Goal: Task Accomplishment & Management: Manage account settings

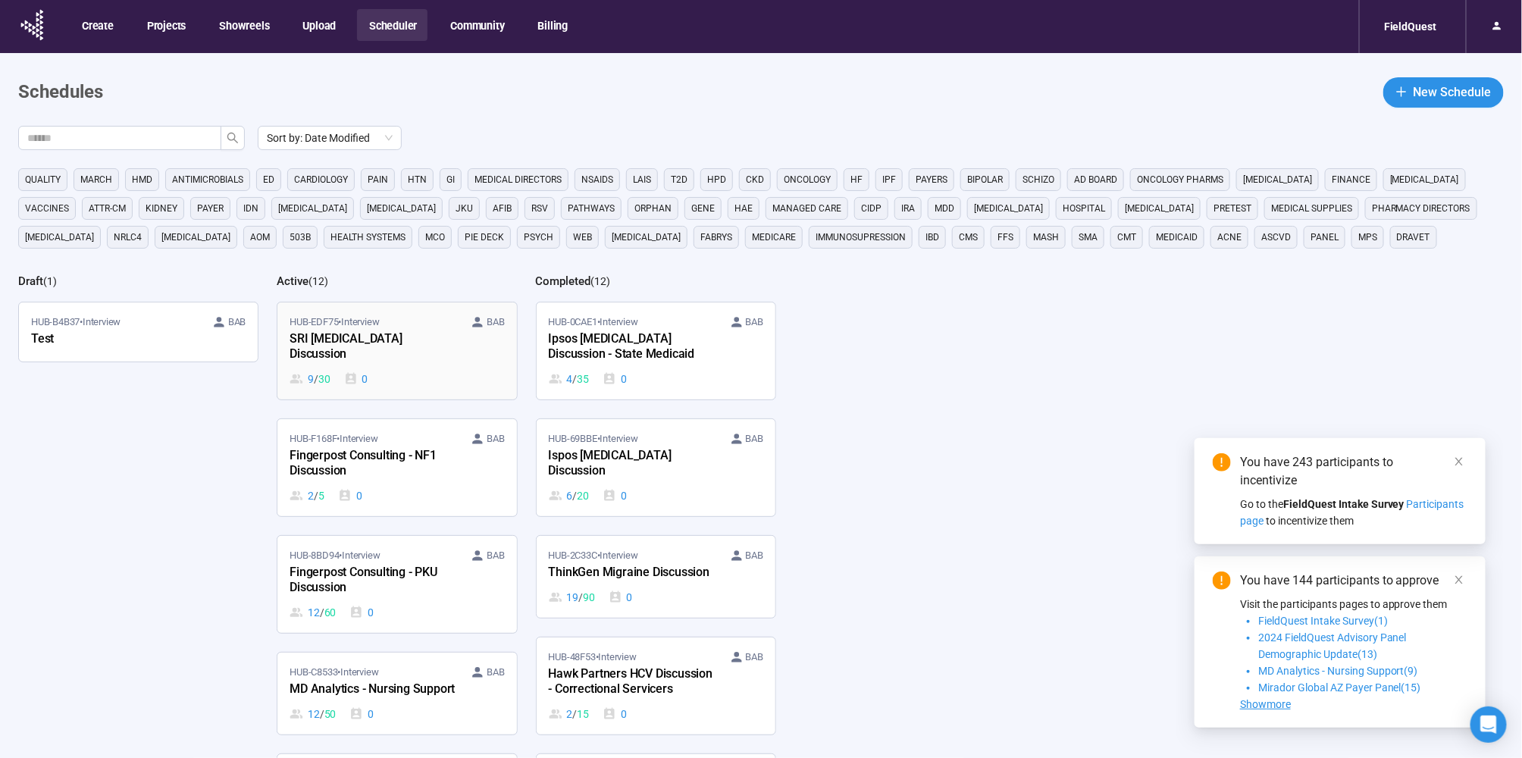
click at [414, 336] on div "SRI [MEDICAL_DATA] Discussion" at bounding box center [372, 347] width 167 height 35
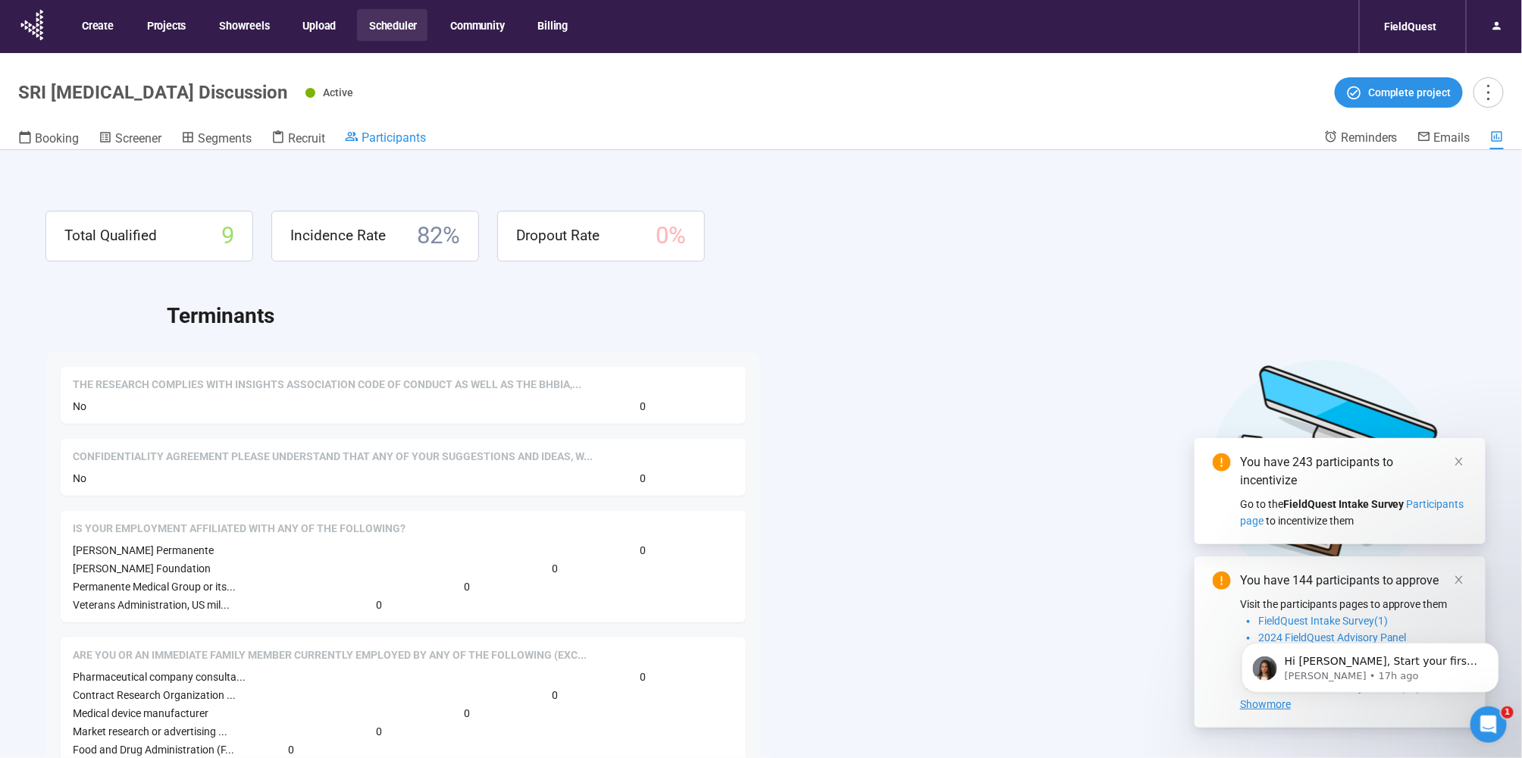
click at [371, 133] on span "Participants" at bounding box center [393, 137] width 64 height 14
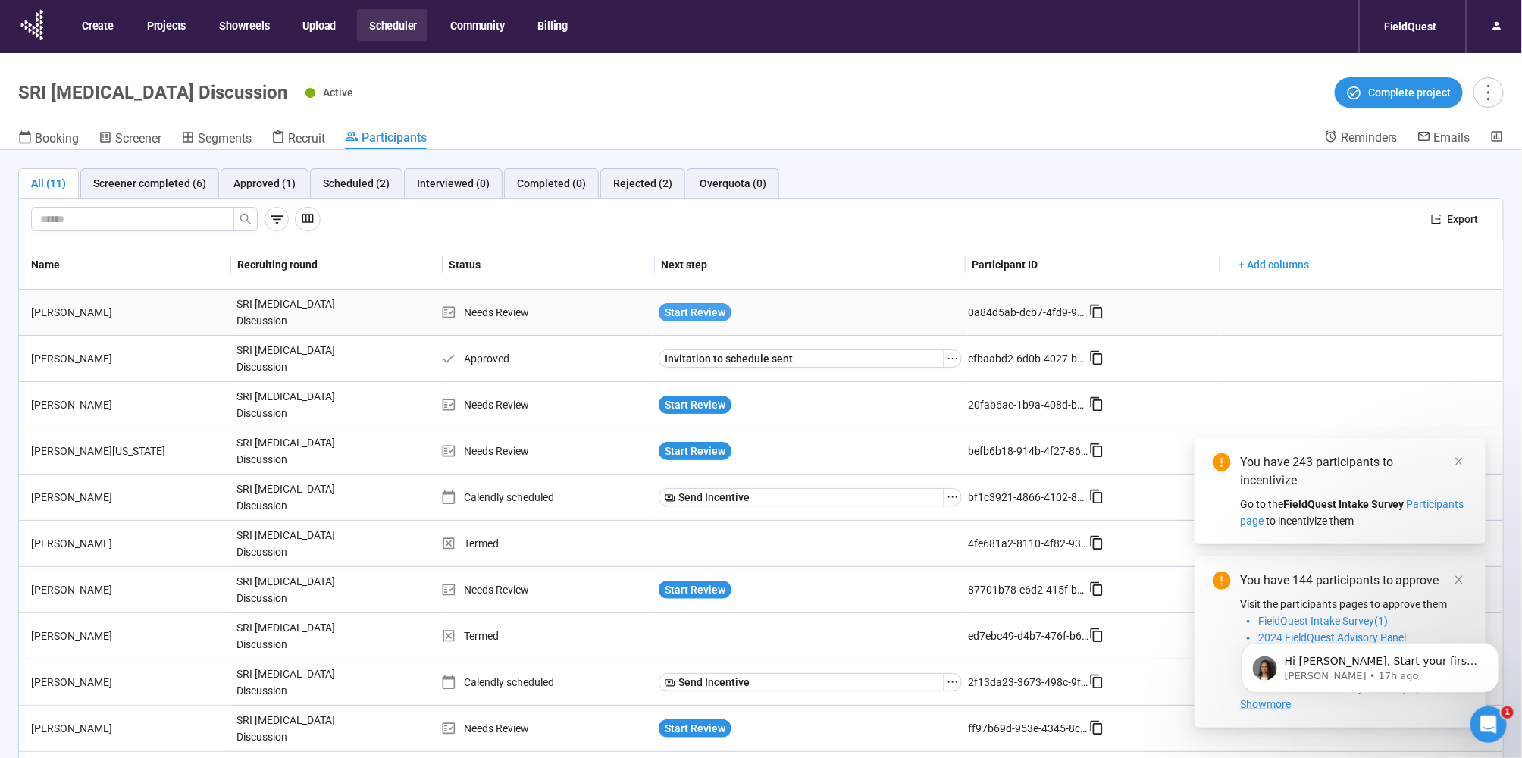
click at [681, 304] on span "Start Review" at bounding box center [695, 312] width 61 height 17
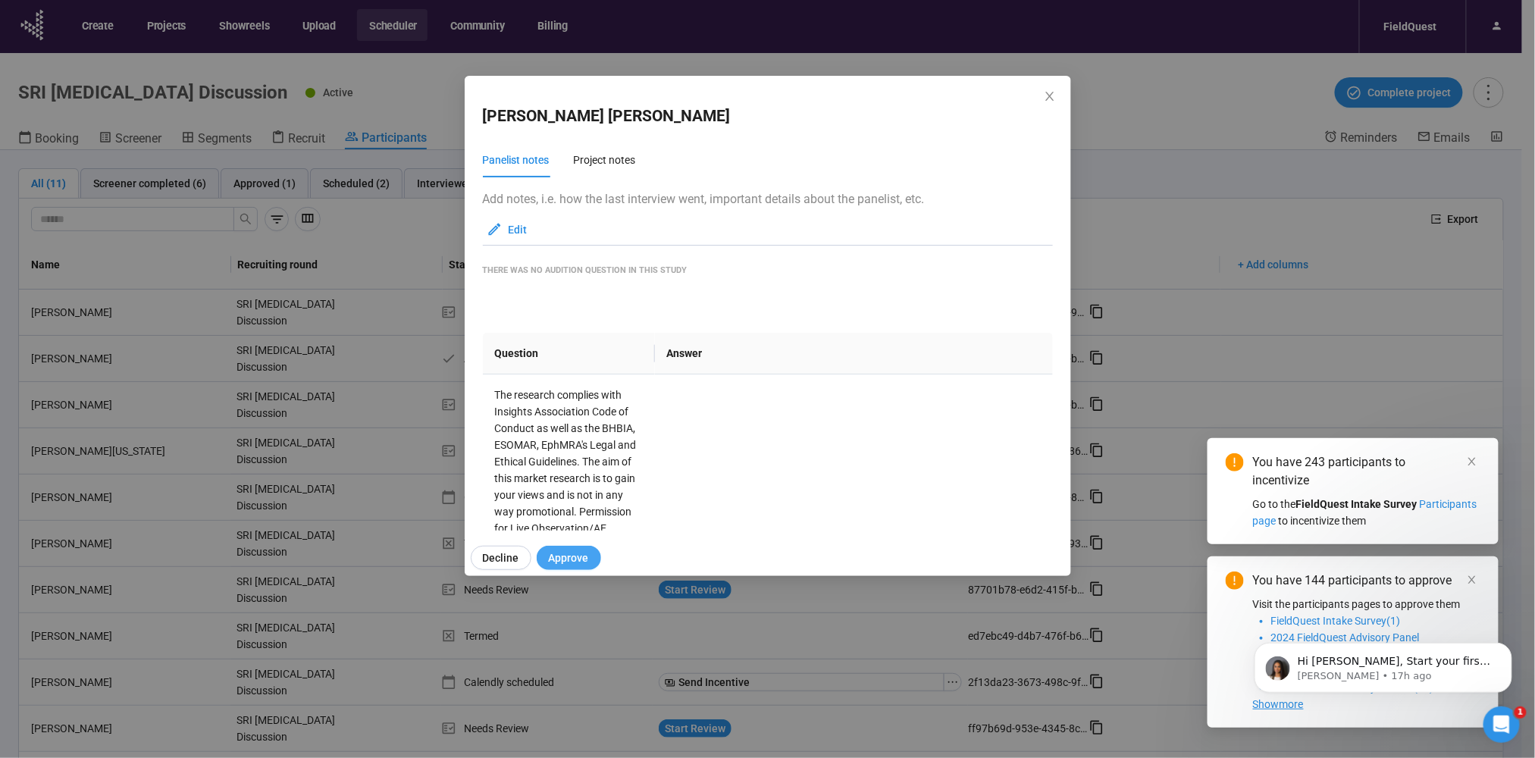
click at [579, 552] on span "Approve" at bounding box center [569, 557] width 40 height 17
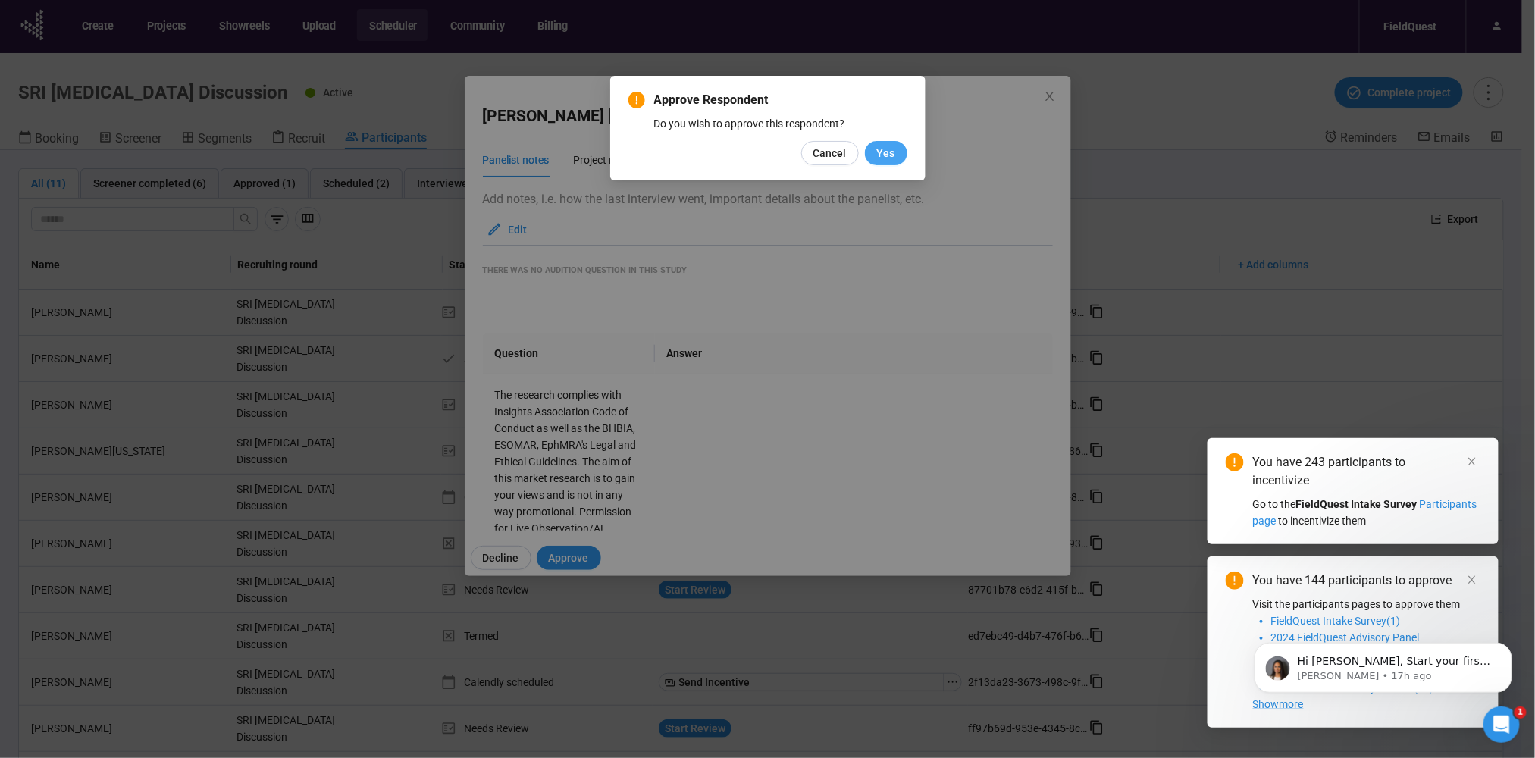
click at [880, 146] on span "Yes" at bounding box center [886, 153] width 18 height 17
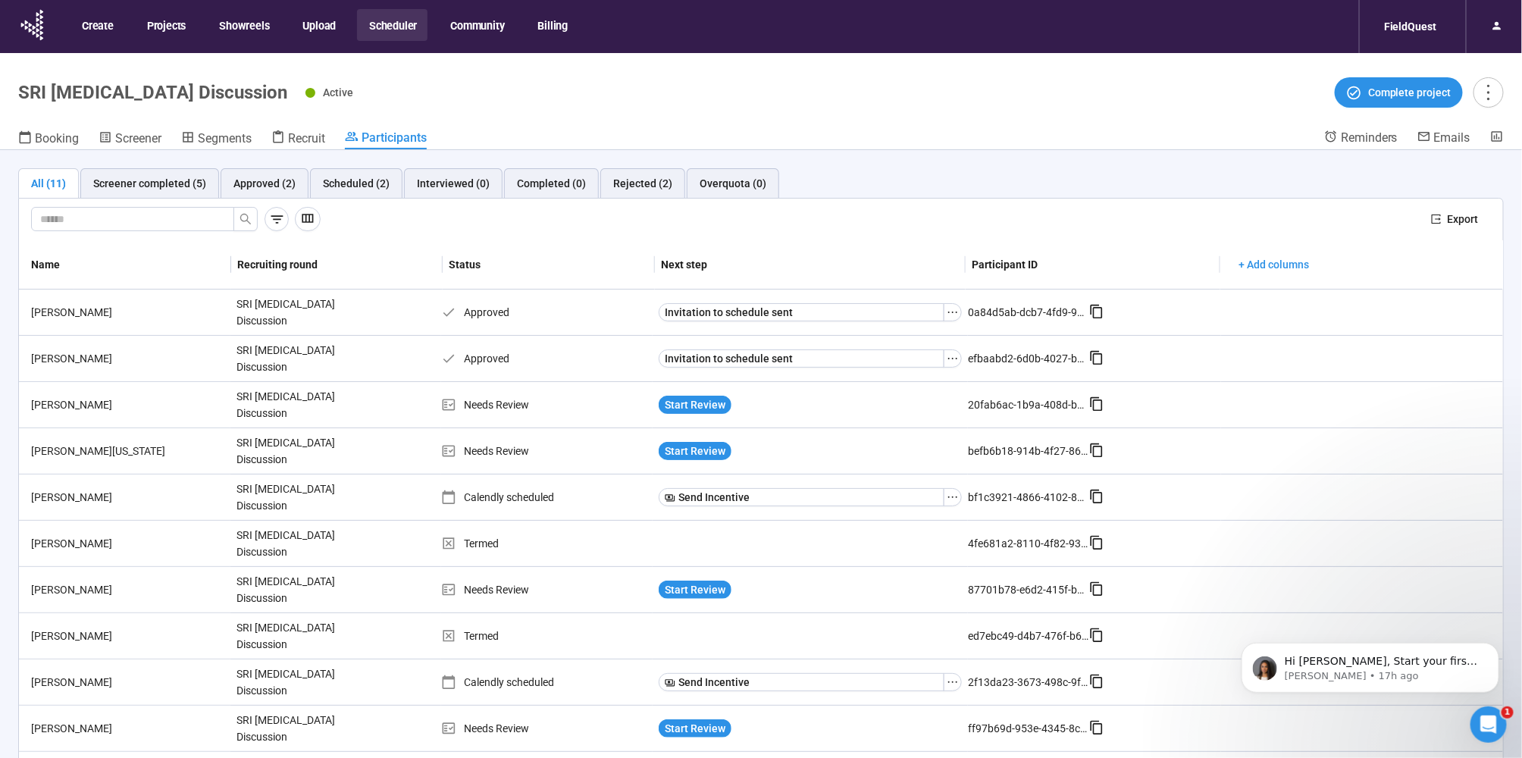
click at [410, 25] on button "Scheduler" at bounding box center [392, 25] width 70 height 32
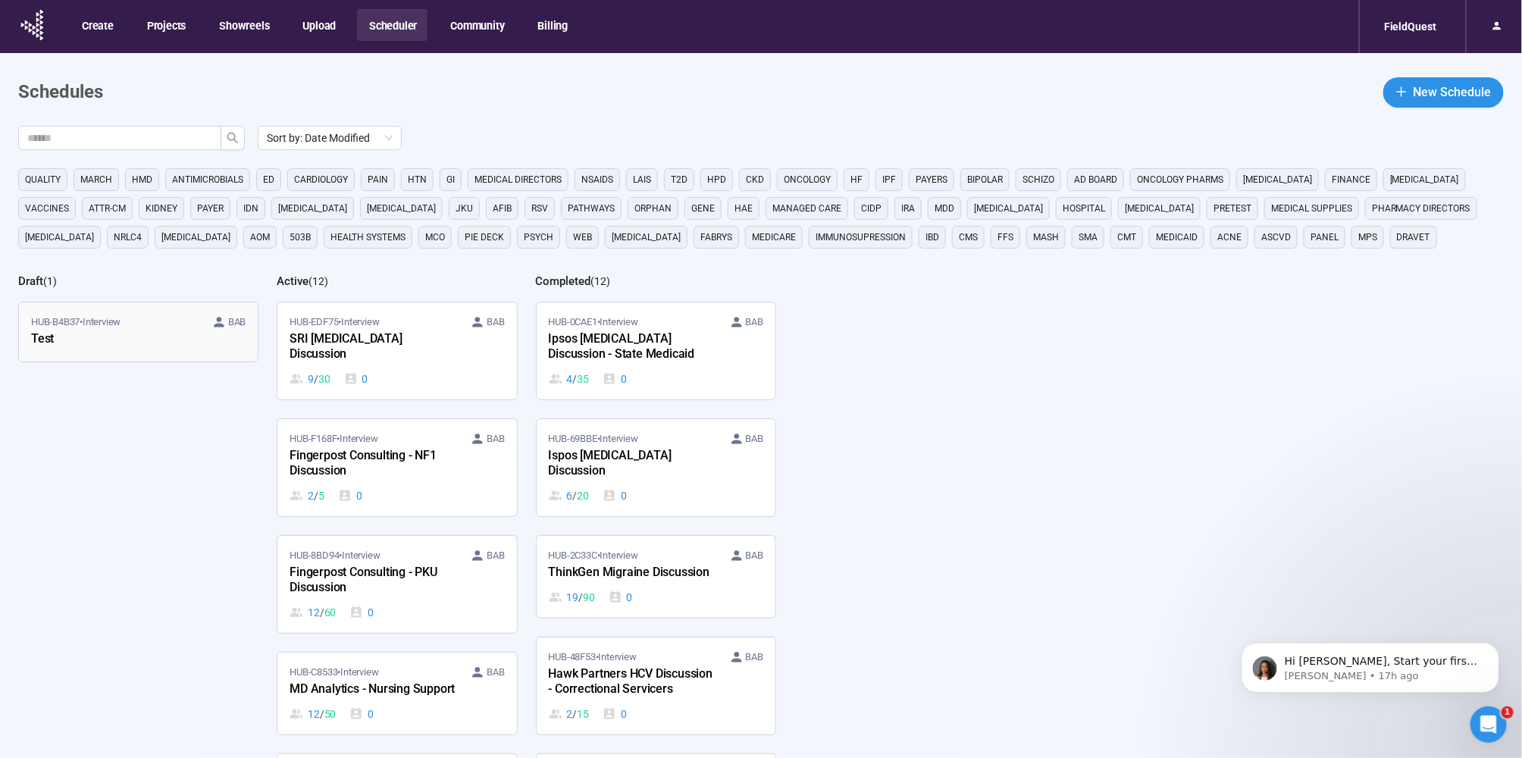
click at [70, 331] on div "Test" at bounding box center [114, 340] width 167 height 20
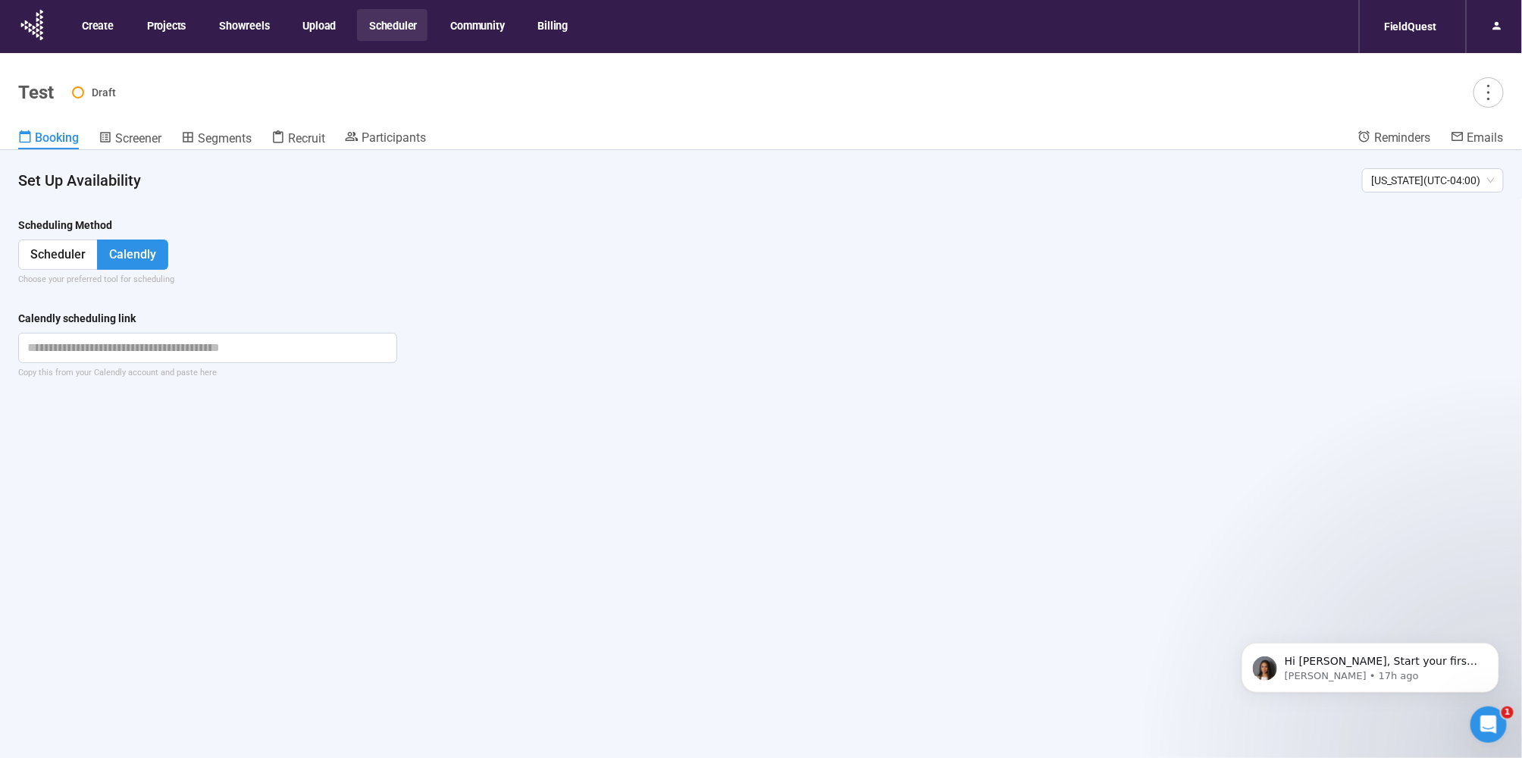
click at [415, 128] on header "Test Draft Booking Screener Segments Recruit Participants Reminders Emails" at bounding box center [761, 101] width 1522 height 97
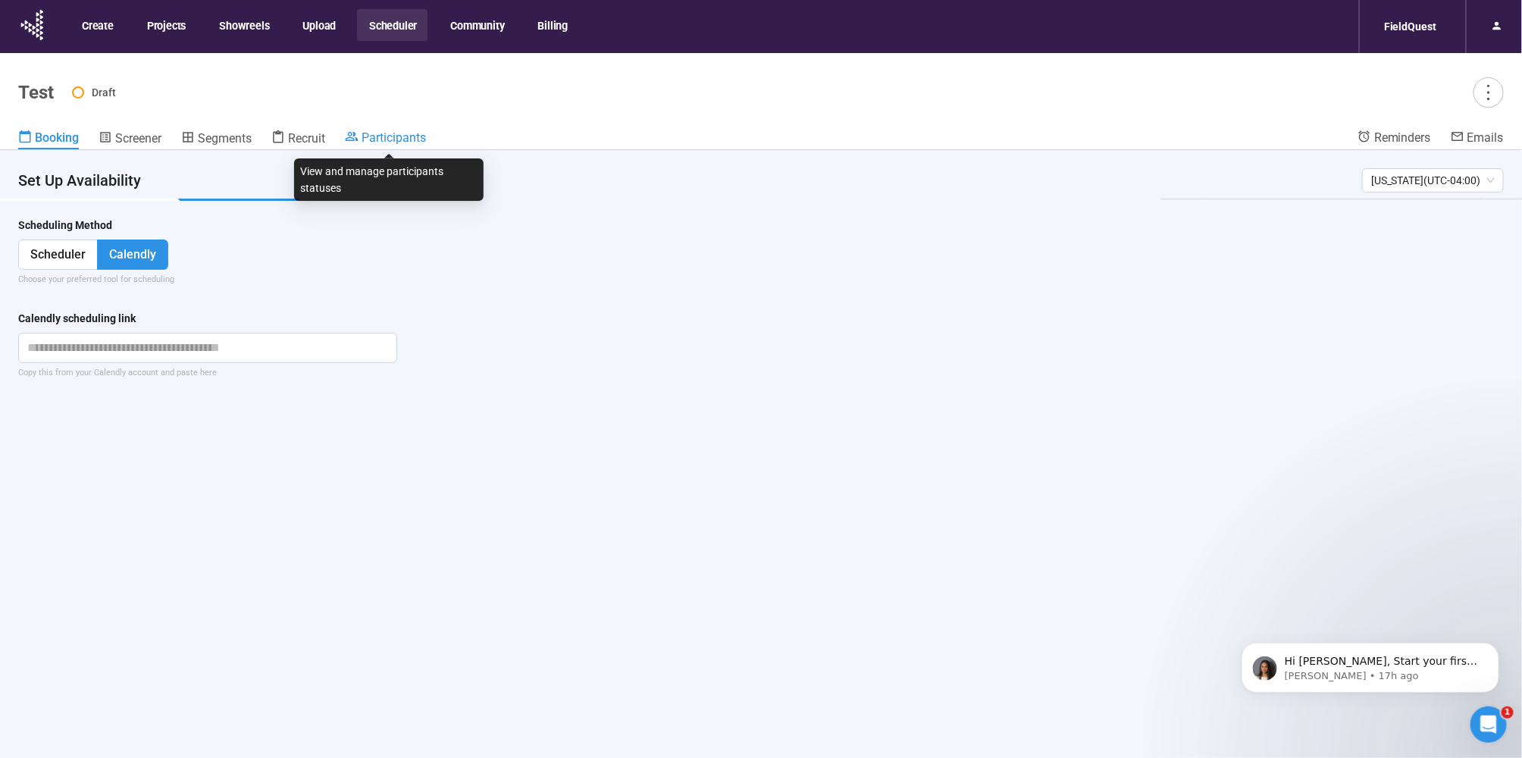
click at [413, 136] on span "Participants" at bounding box center [393, 137] width 64 height 14
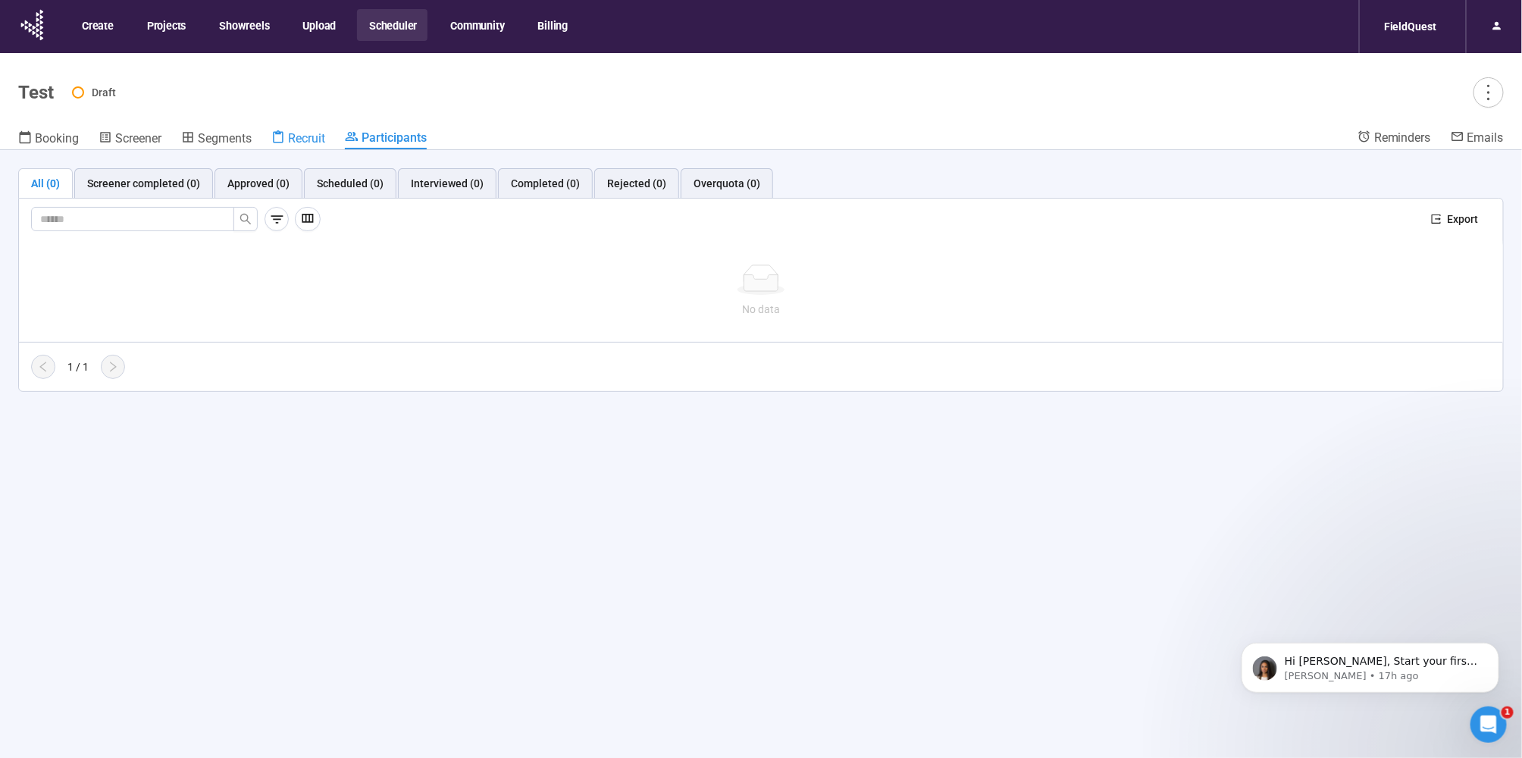
click at [296, 138] on span "Recruit" at bounding box center [306, 138] width 37 height 14
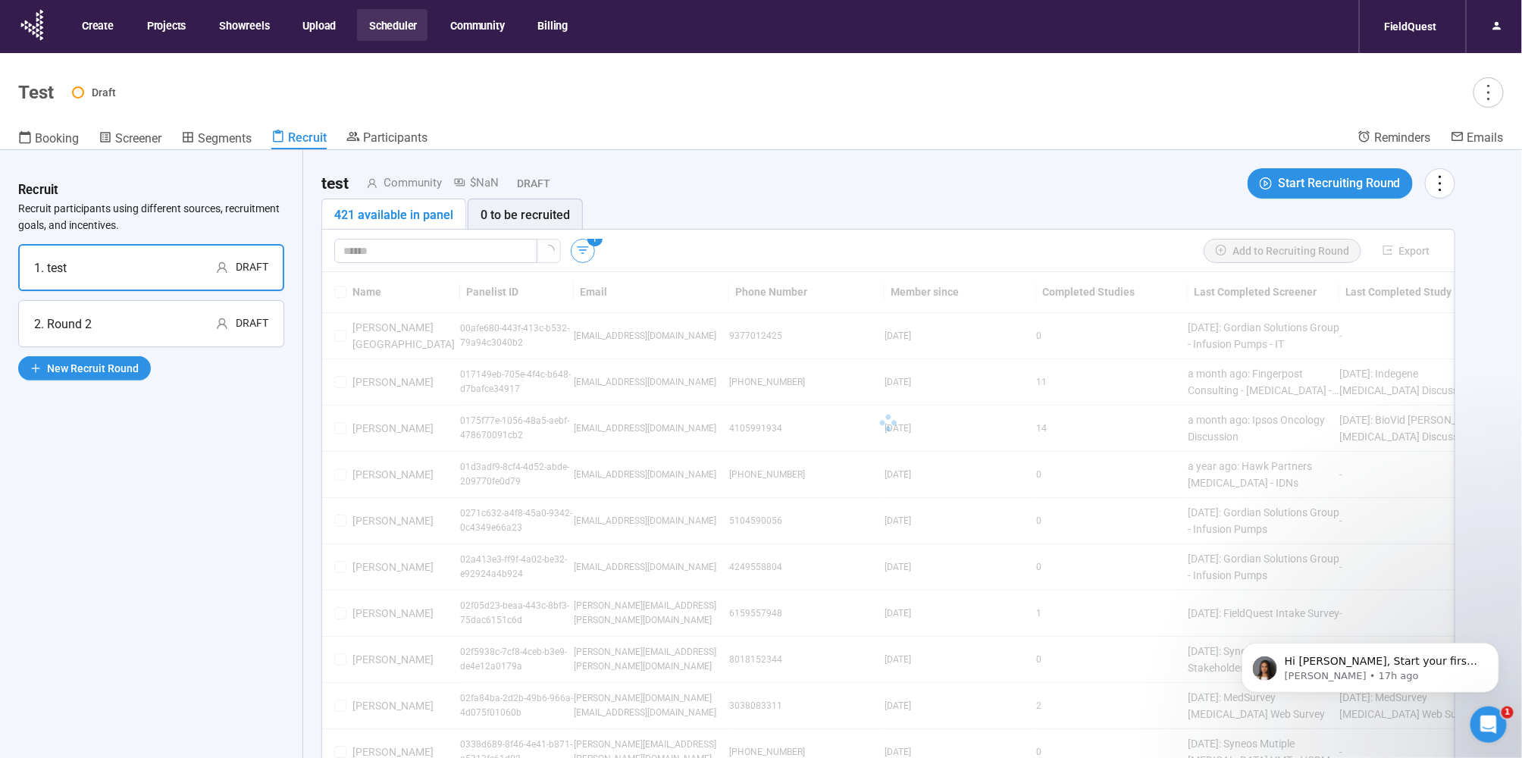
click at [585, 248] on icon "button" at bounding box center [582, 250] width 15 height 15
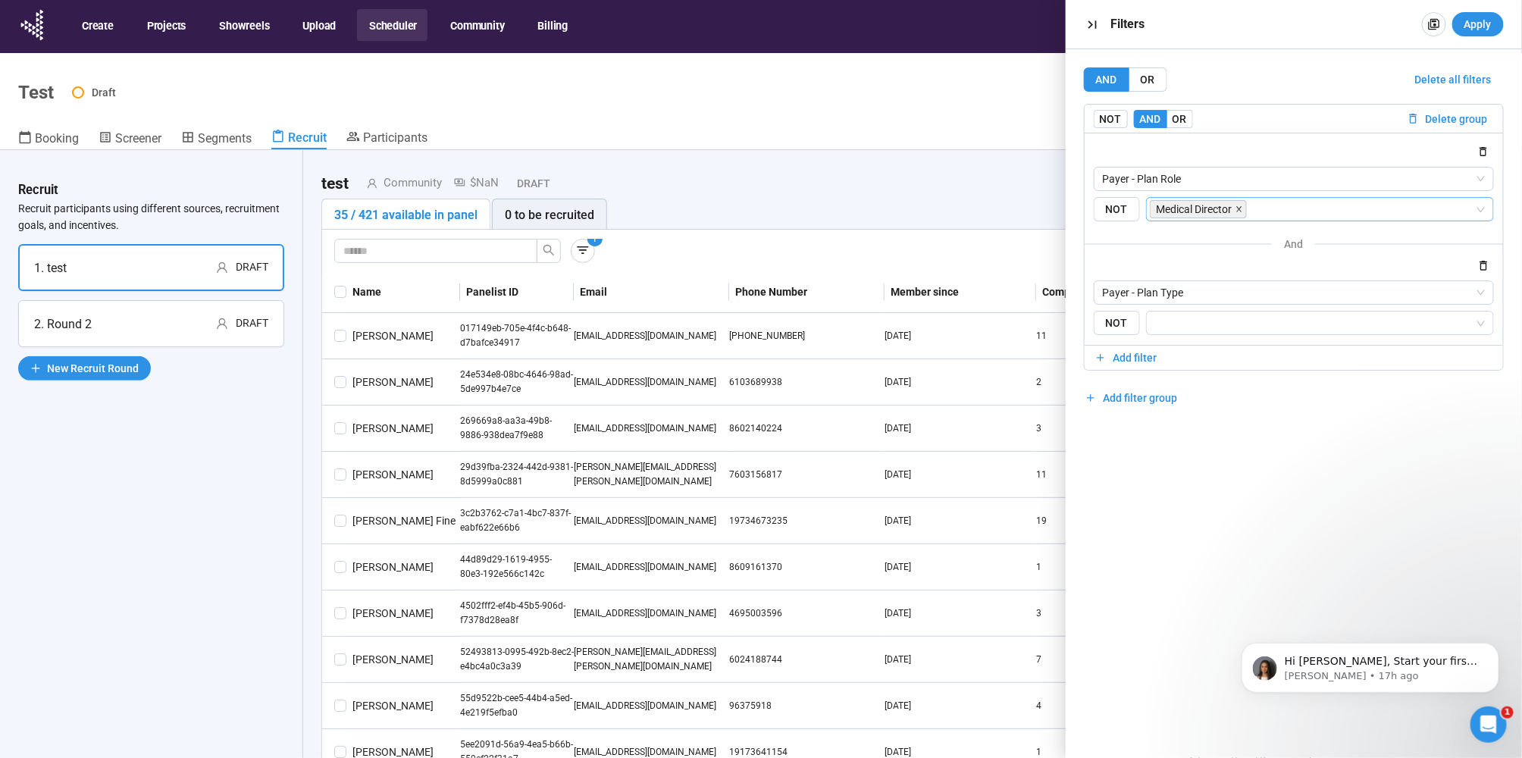
click at [1243, 209] on icon "close" at bounding box center [1239, 209] width 8 height 8
click at [1479, 271] on icon "button" at bounding box center [1483, 265] width 13 height 13
click at [1216, 184] on span "Payer - Plan Role" at bounding box center [1294, 178] width 382 height 23
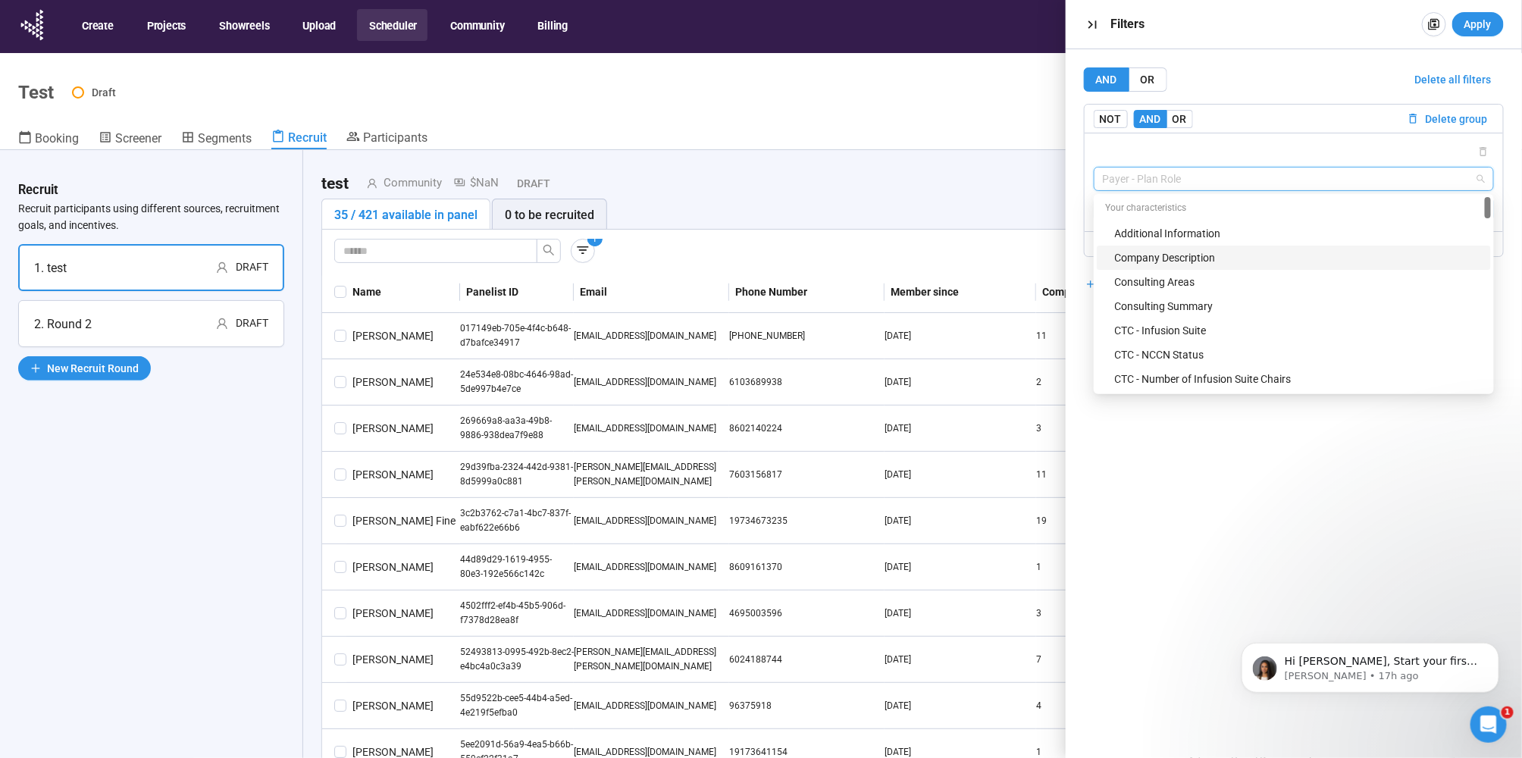
click at [1201, 256] on div "Company Description" at bounding box center [1298, 257] width 367 height 17
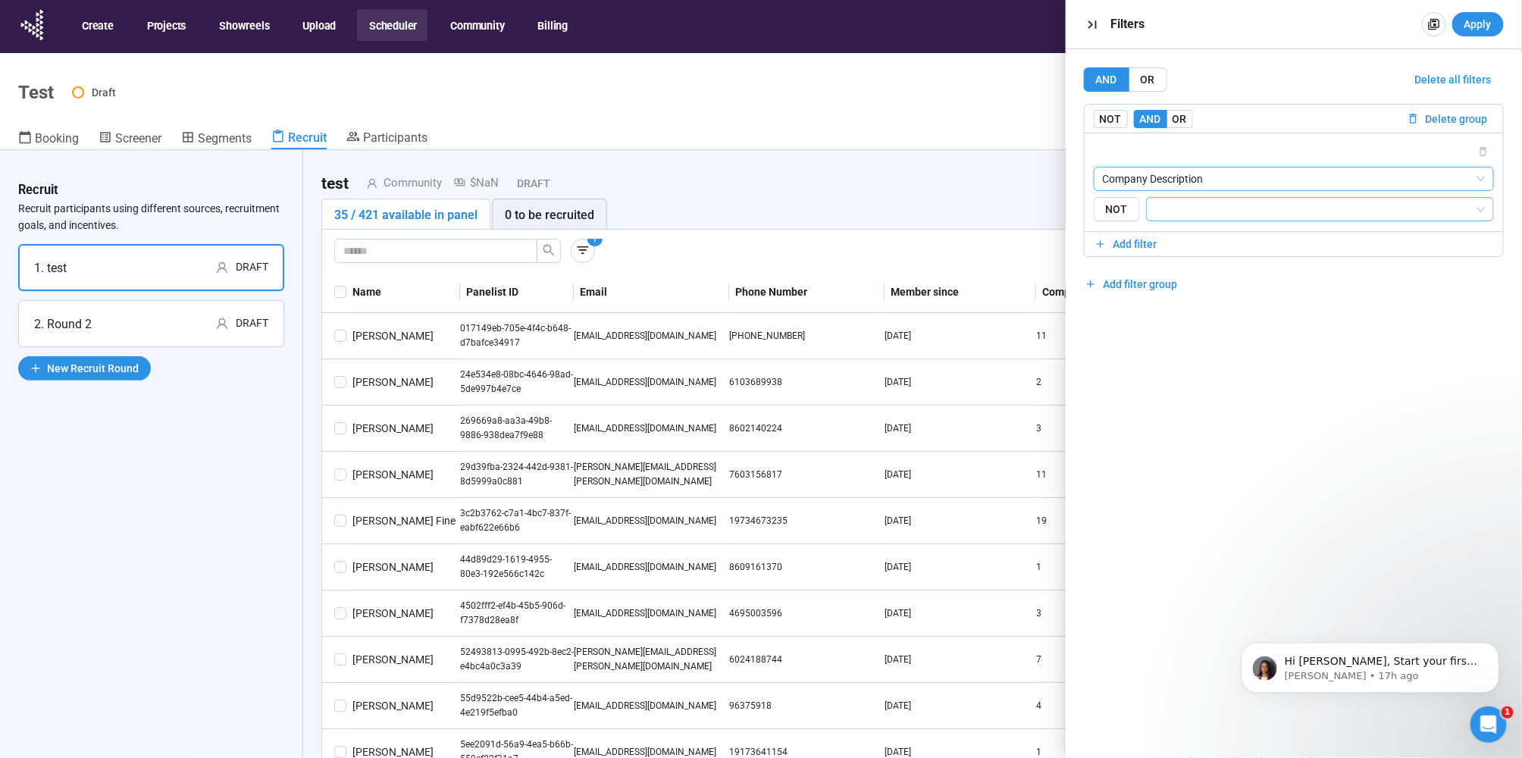
click at [1198, 210] on input "search" at bounding box center [1315, 209] width 319 height 18
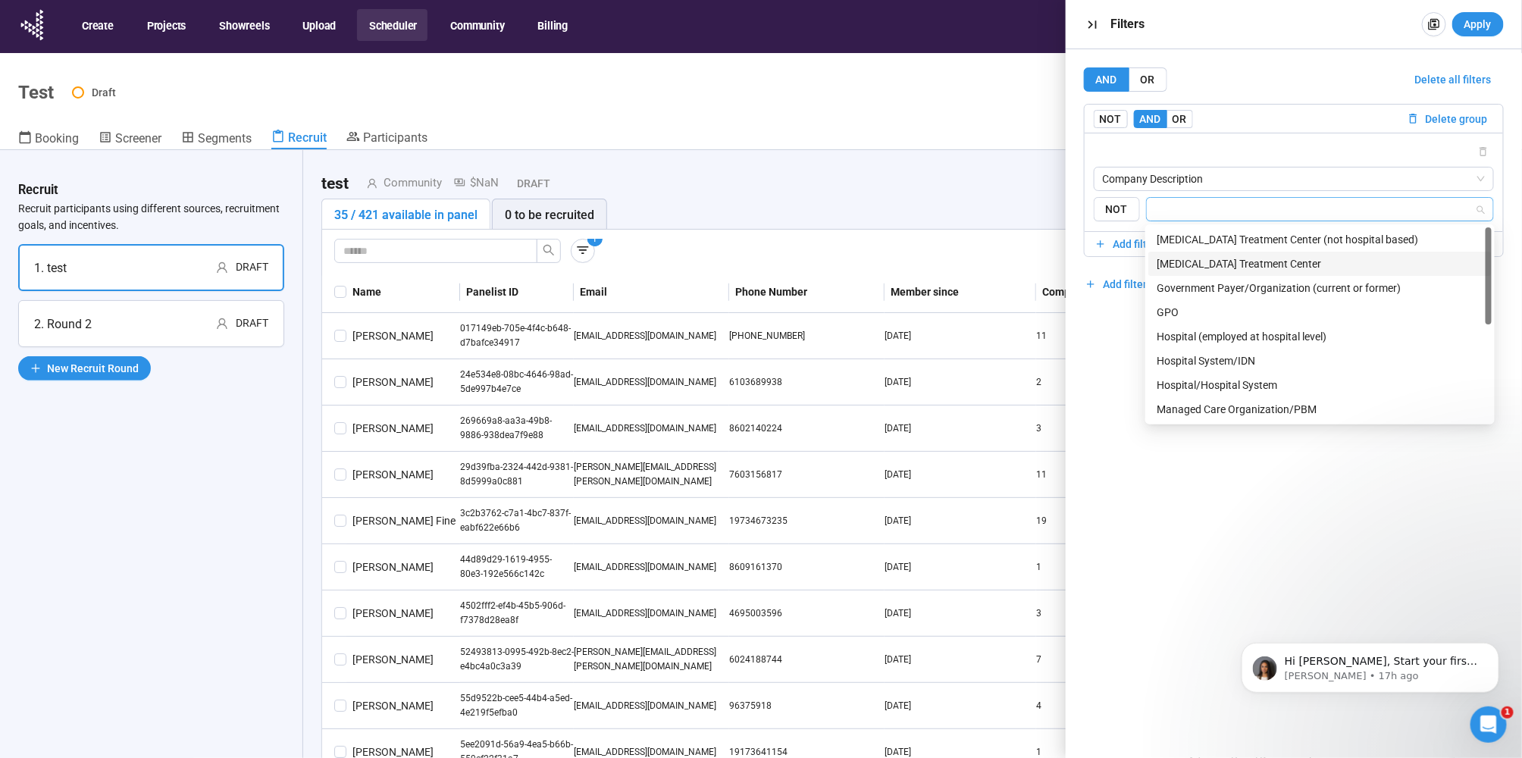
click at [1211, 265] on div "[MEDICAL_DATA] Treatment Center" at bounding box center [1319, 263] width 325 height 17
click at [1143, 422] on div "AND OR Delete all filters NOT AND OR Delete group Company Description {"type":"…" at bounding box center [1294, 403] width 456 height 709
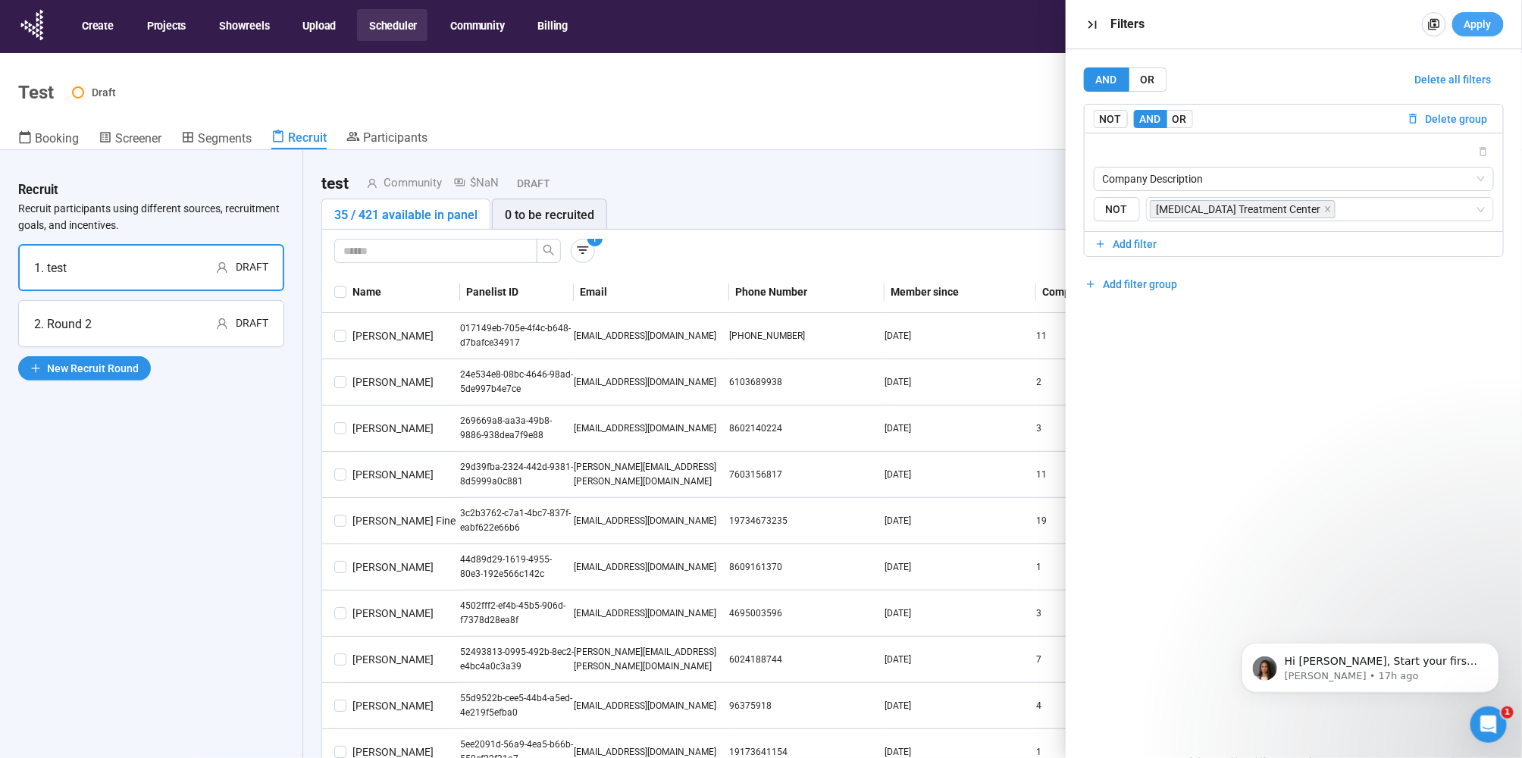
click at [1472, 30] on span "Apply" at bounding box center [1477, 24] width 27 height 17
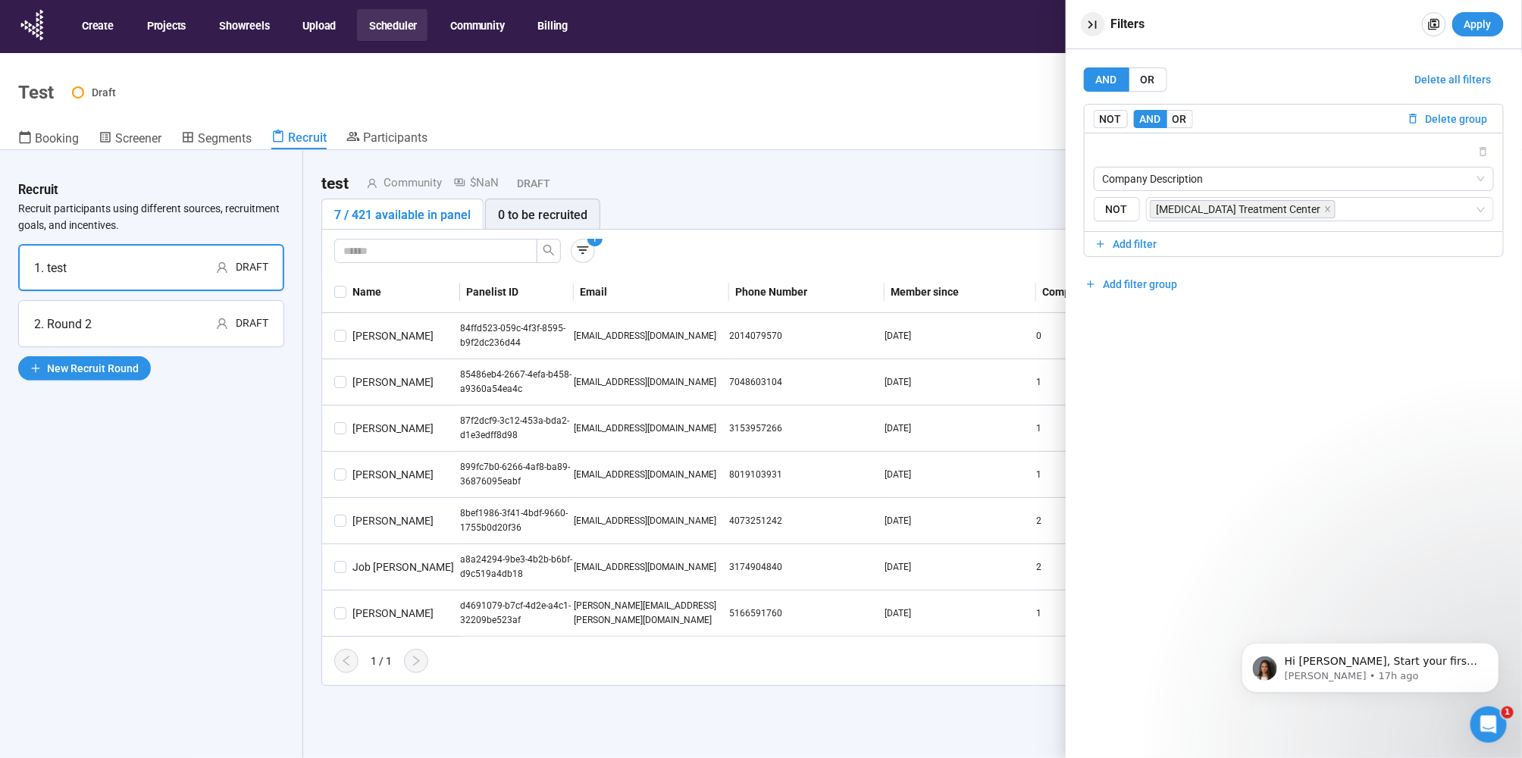
click at [1097, 18] on icon "button" at bounding box center [1092, 25] width 16 height 16
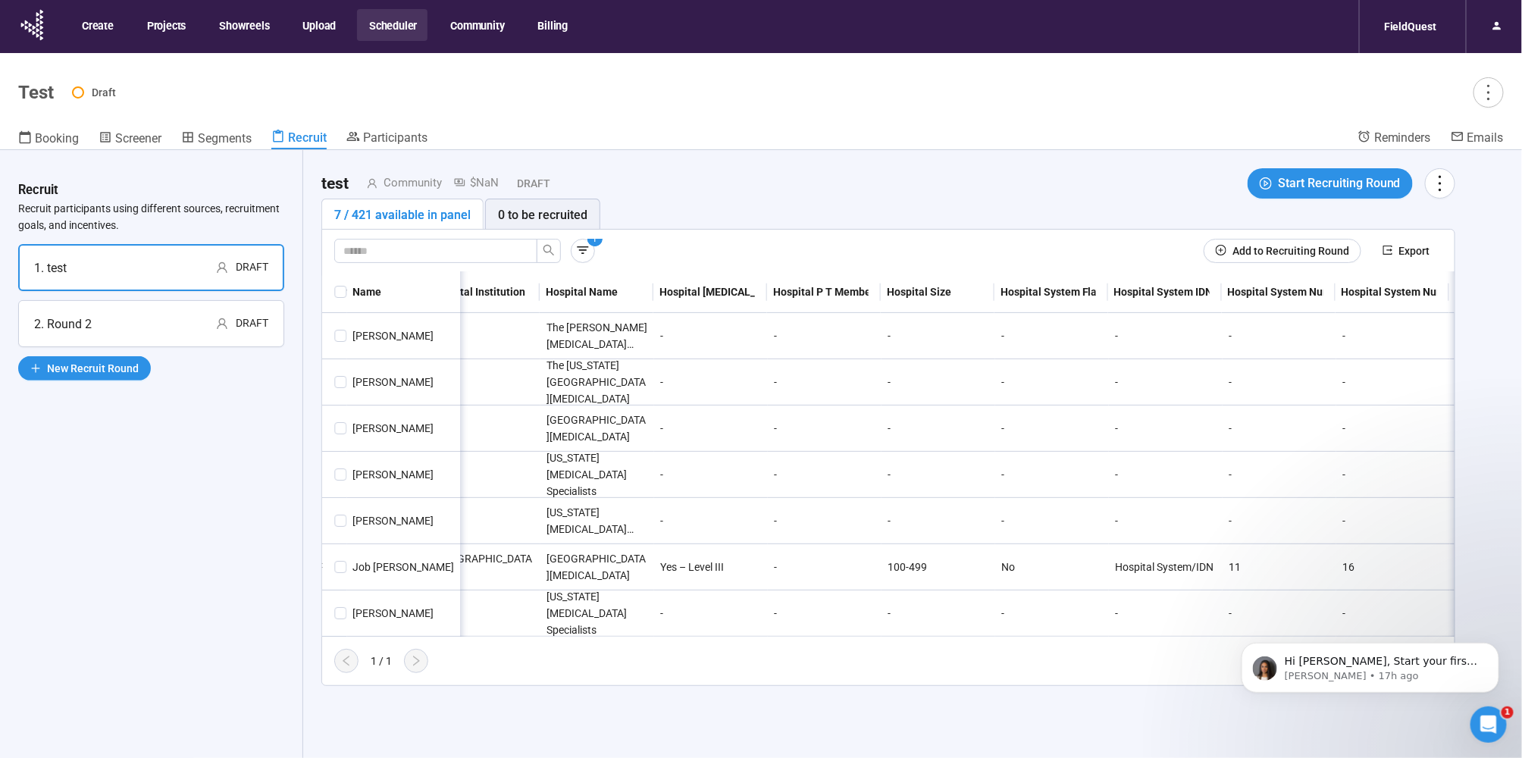
scroll to position [0, 7571]
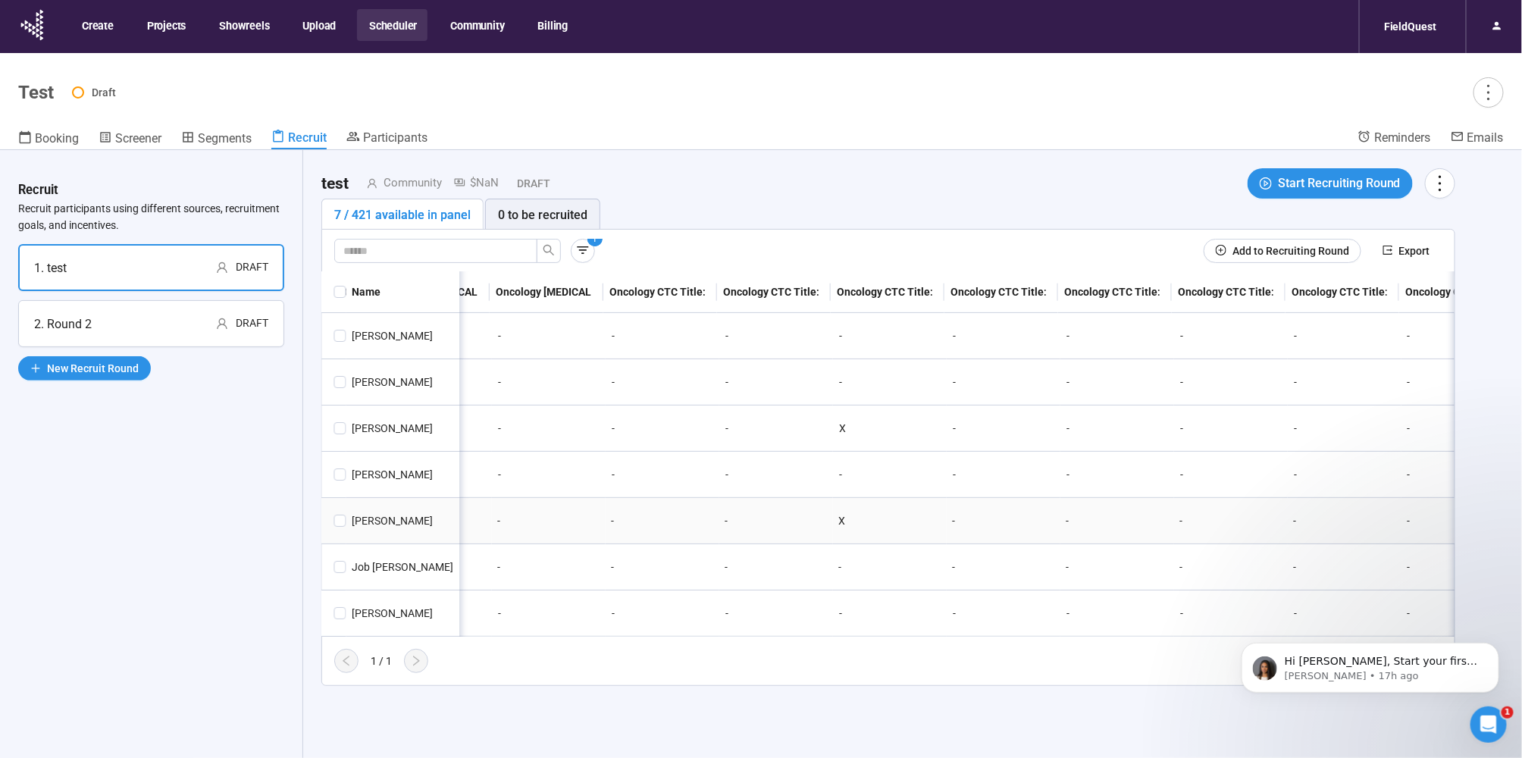
click at [402, 518] on div "[PERSON_NAME]" at bounding box center [403, 520] width 114 height 17
click at [392, 22] on button "Scheduler" at bounding box center [392, 25] width 70 height 32
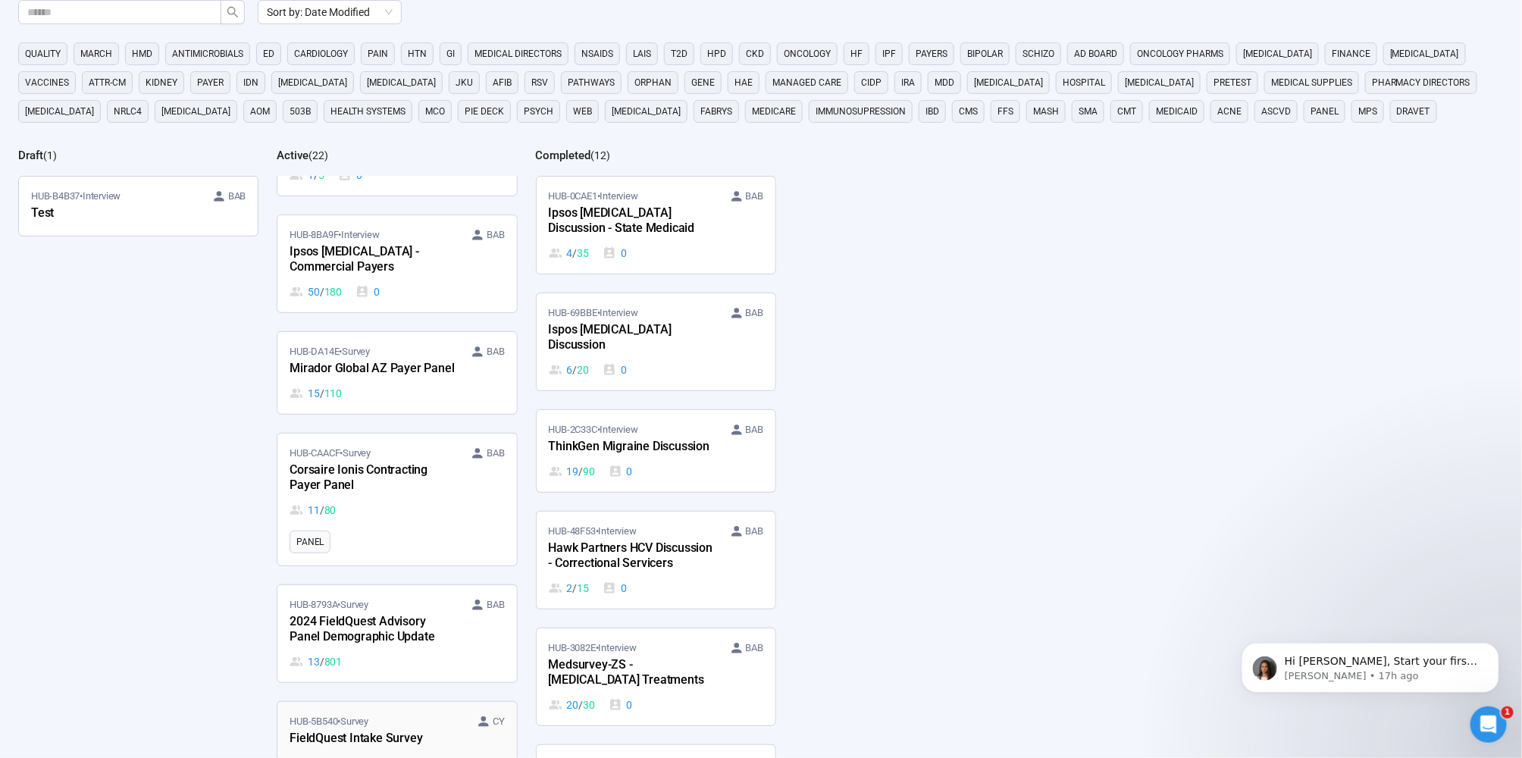
click at [390, 714] on div "HUB-5B540 • Survey CY FieldQuest Intake Survey 248 / 300" at bounding box center [396, 743] width 214 height 58
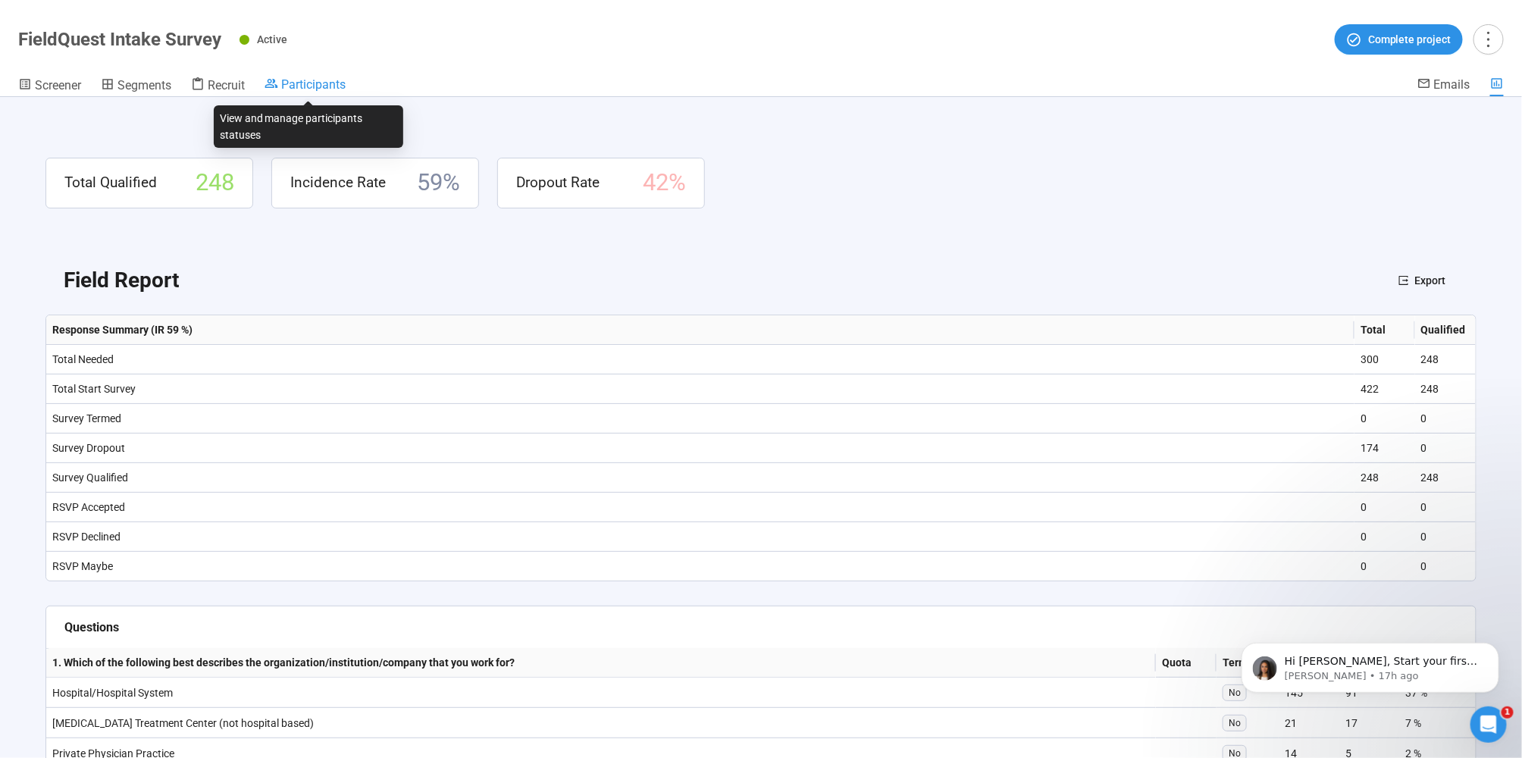
click at [336, 80] on span "Participants" at bounding box center [313, 84] width 64 height 14
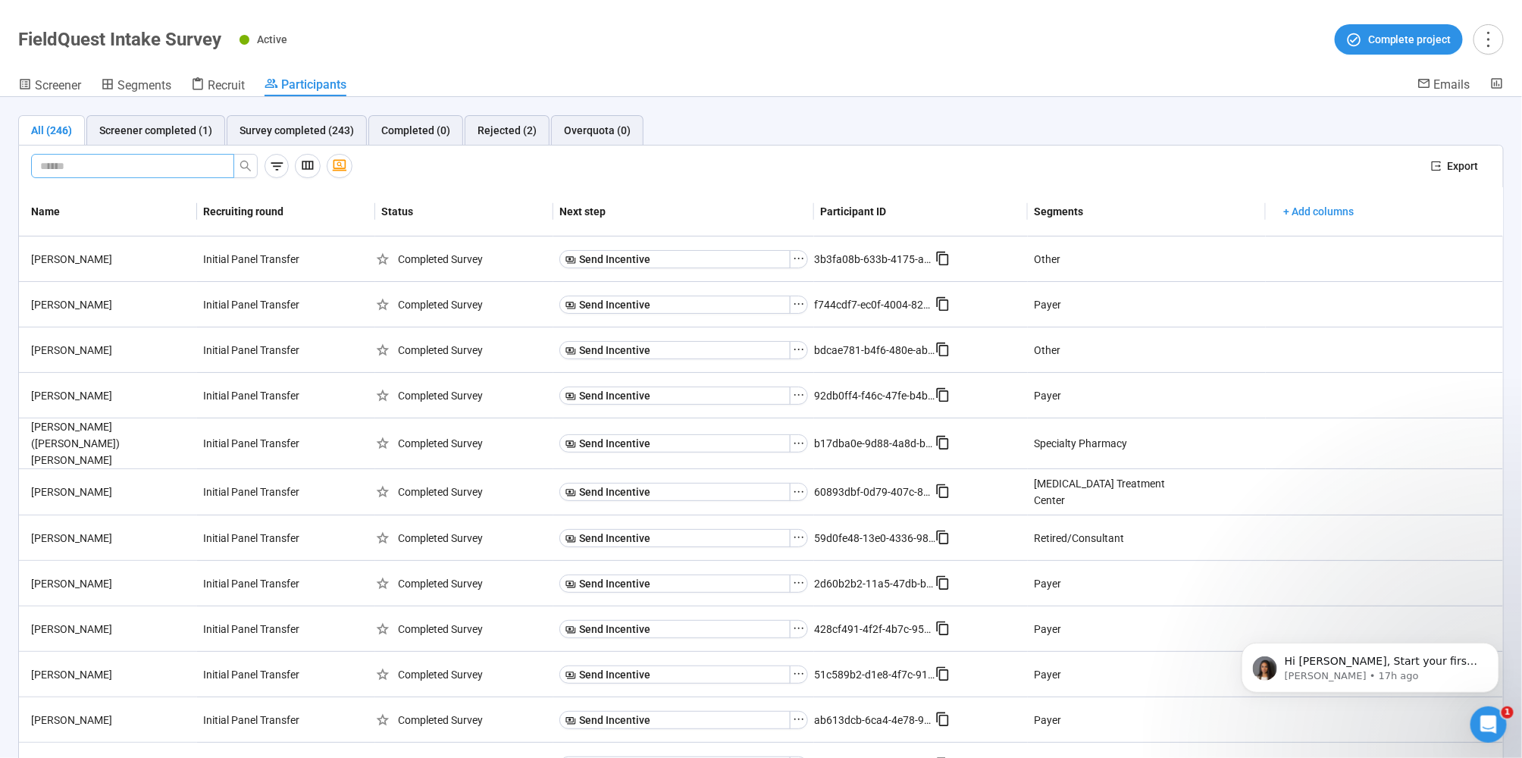
click at [153, 165] on input "text" at bounding box center [126, 166] width 173 height 17
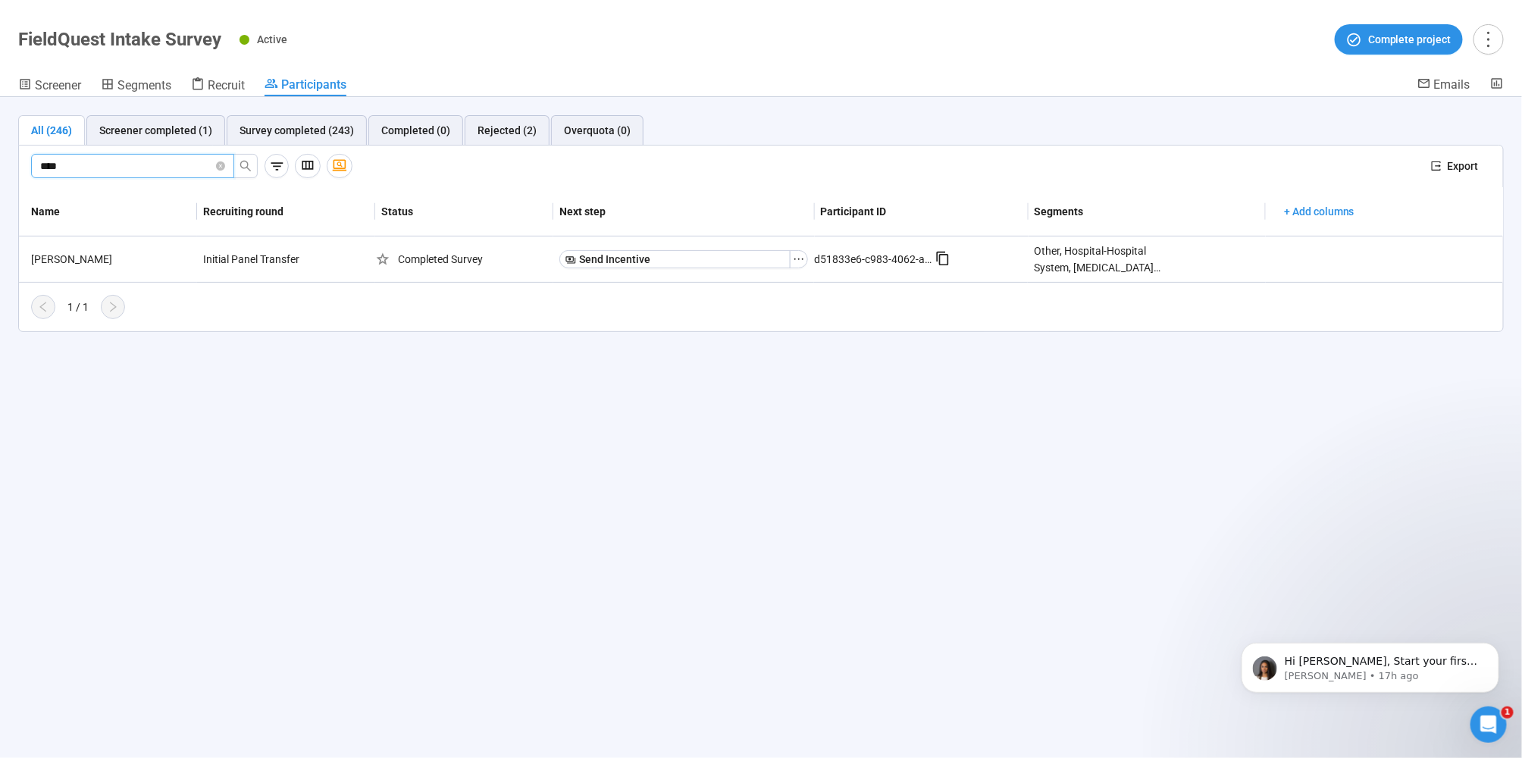
drag, startPoint x: 99, startPoint y: 161, endPoint x: -5, endPoint y: 152, distance: 103.5
click at [0, 152] on html "Create Projects Showreels Upload Scheduler Community Billing FieldQuest FieldQu…" at bounding box center [761, 352] width 1522 height 811
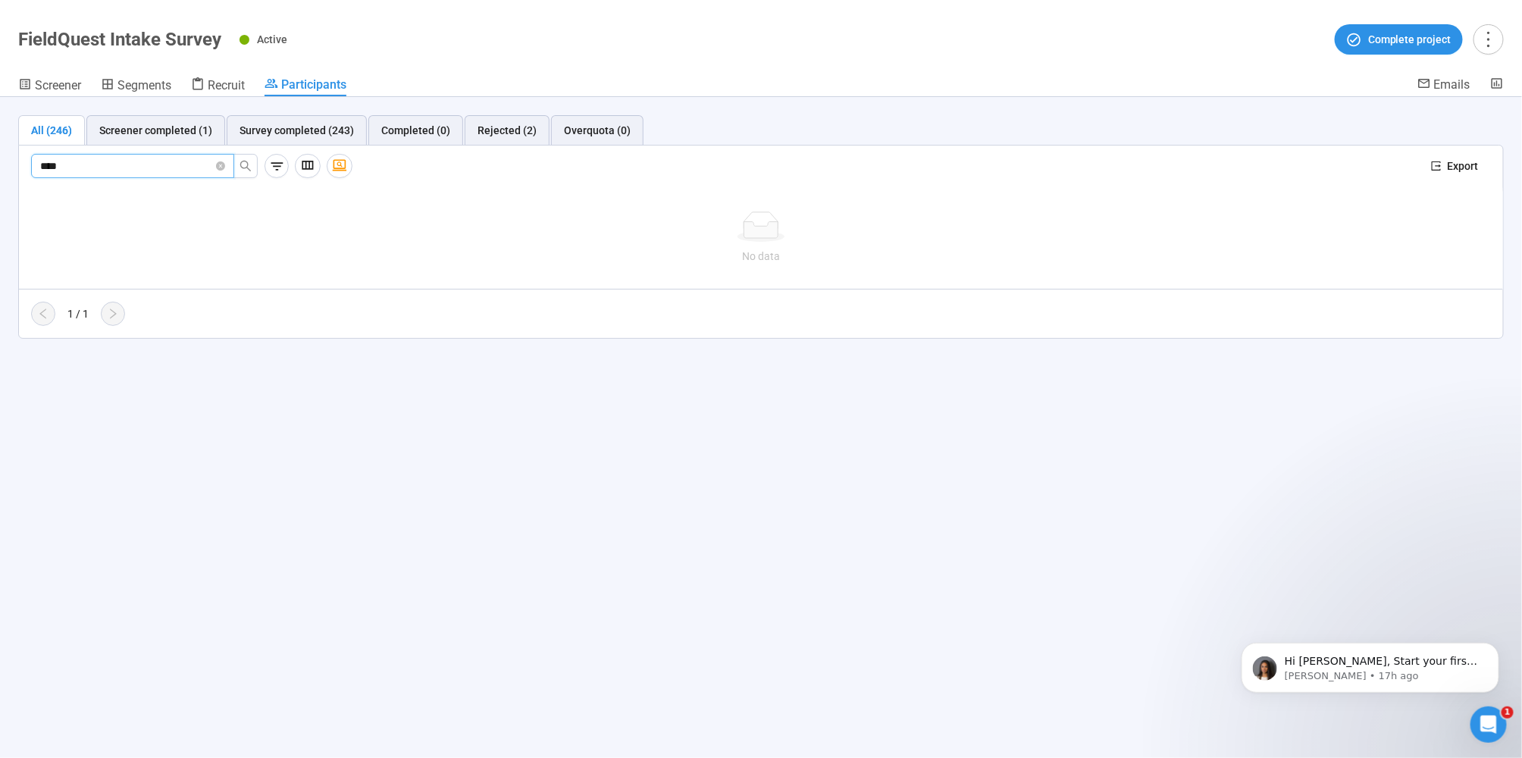
type input "****"
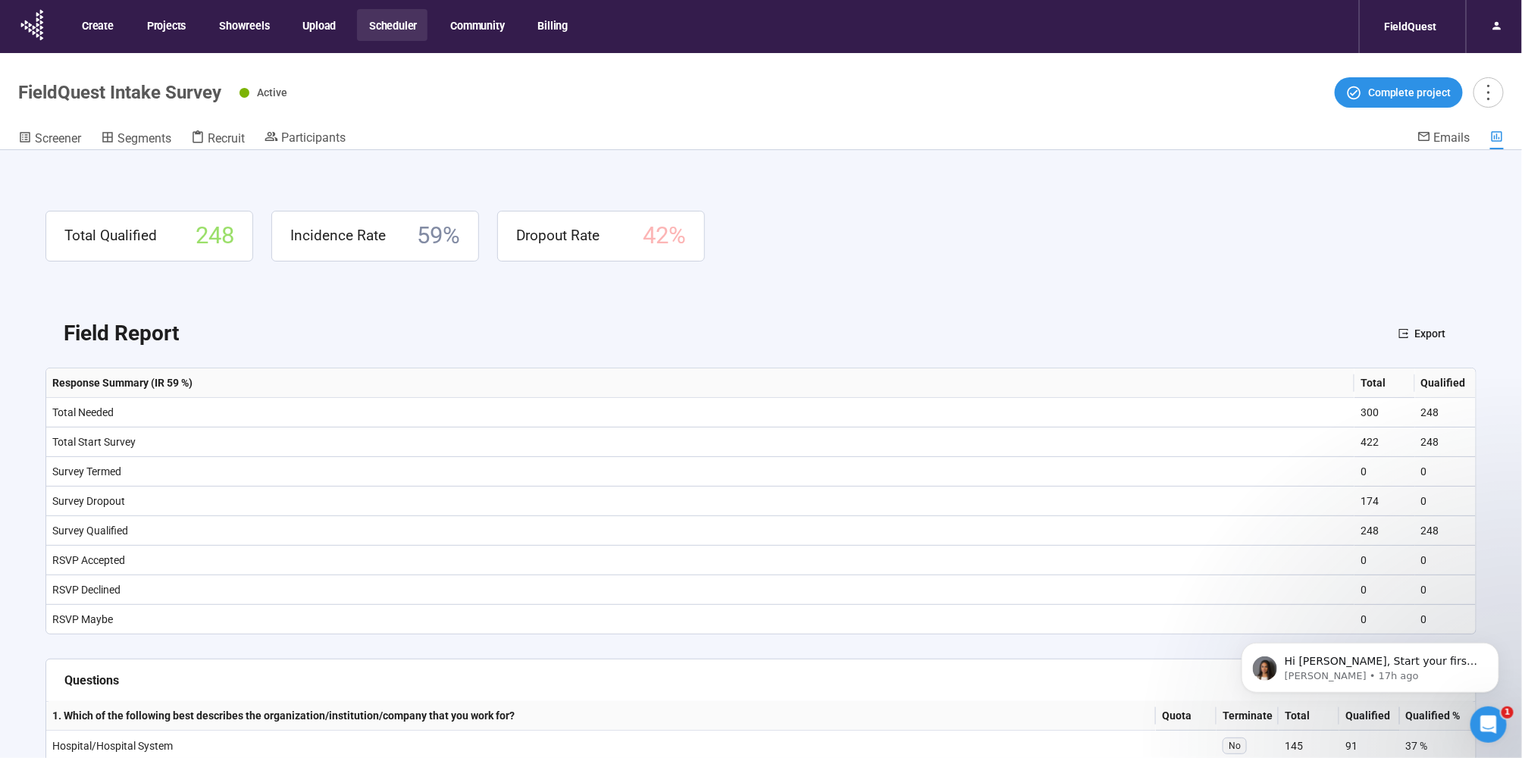
click at [394, 18] on button "Scheduler" at bounding box center [392, 25] width 70 height 32
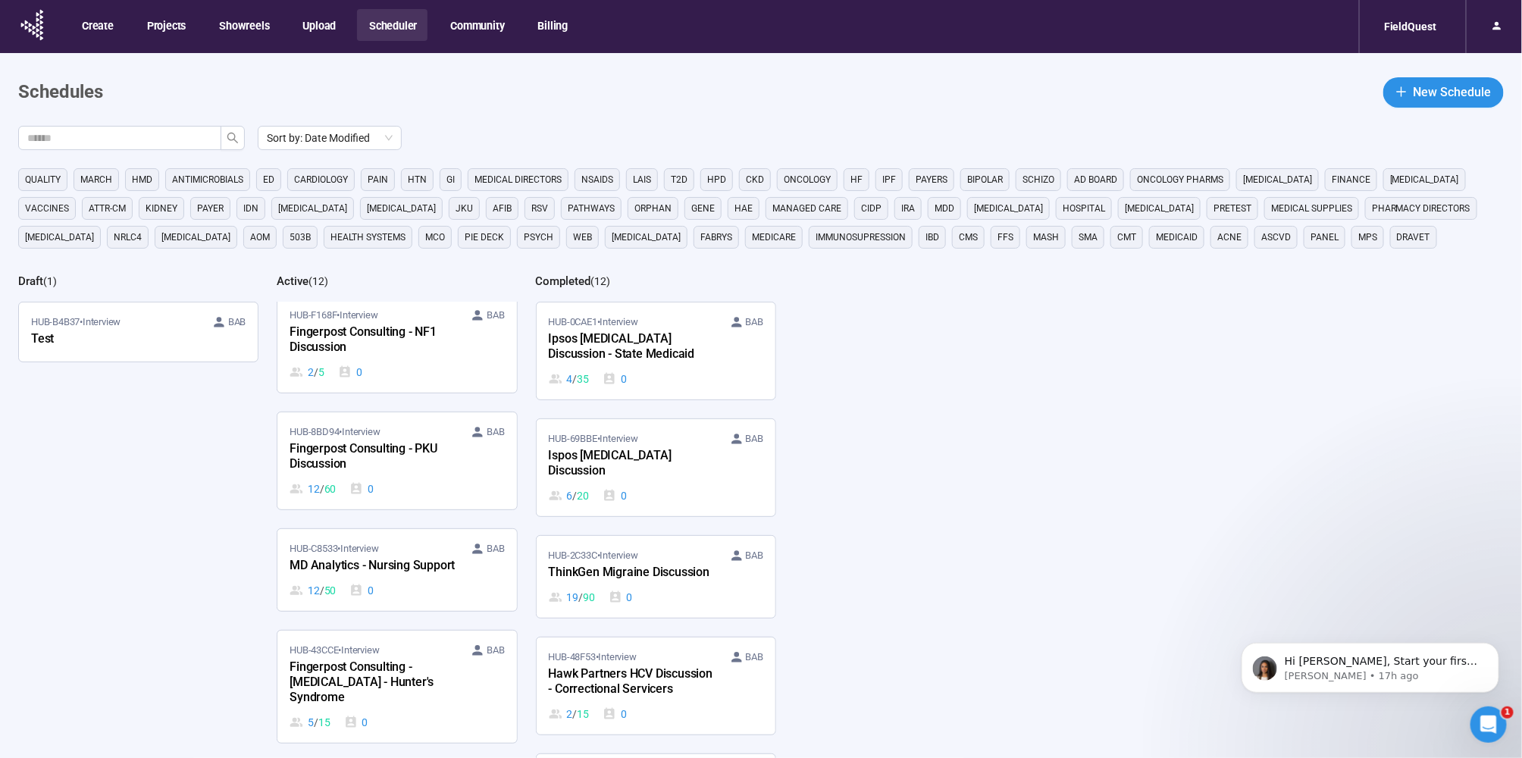
scroll to position [126, 0]
click at [390, 563] on div "HUB-C8533 • Interview BAB MD Analytics - Nursing Support 12 / 50 0" at bounding box center [396, 568] width 214 height 58
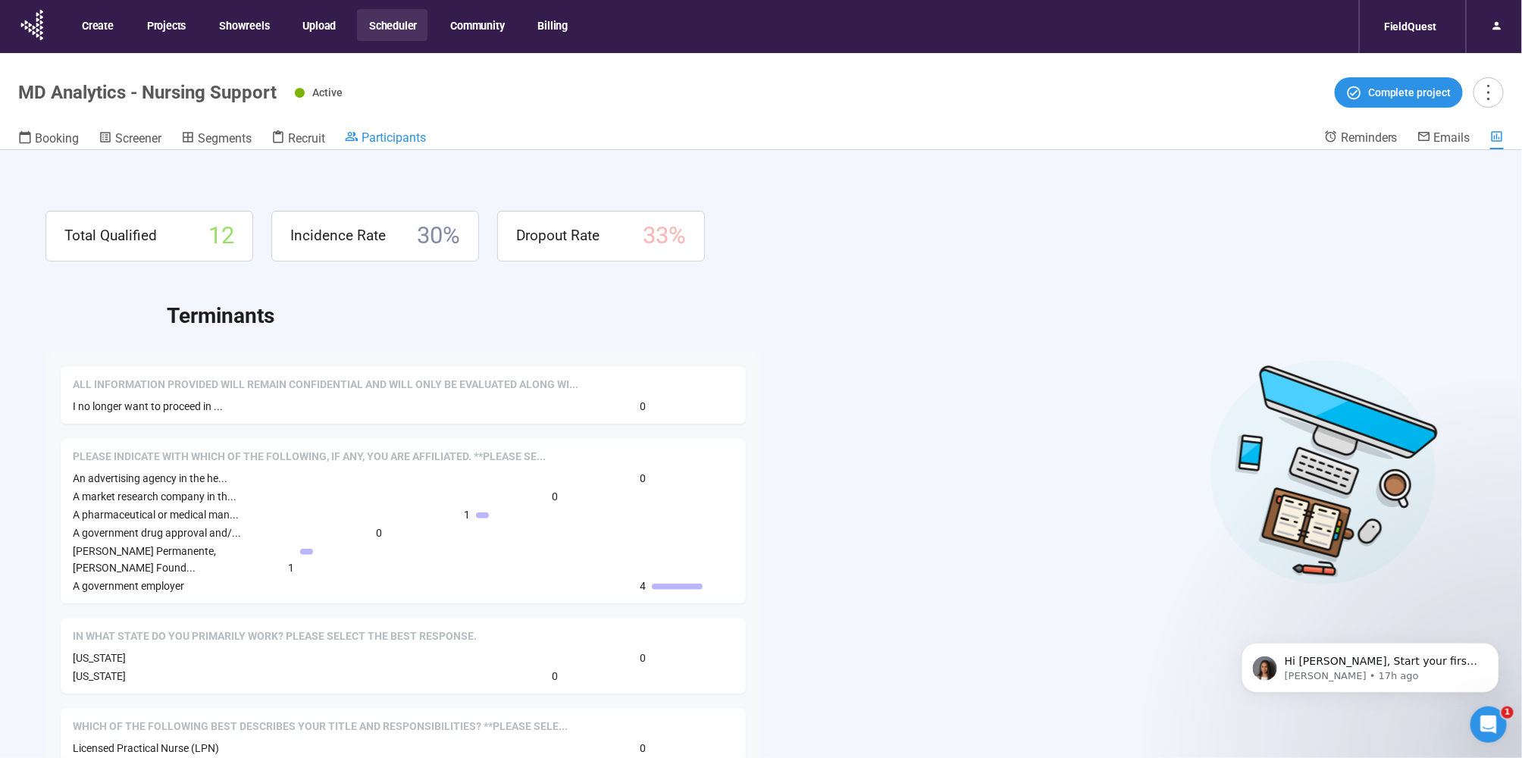
click at [390, 136] on span "Participants" at bounding box center [393, 137] width 64 height 14
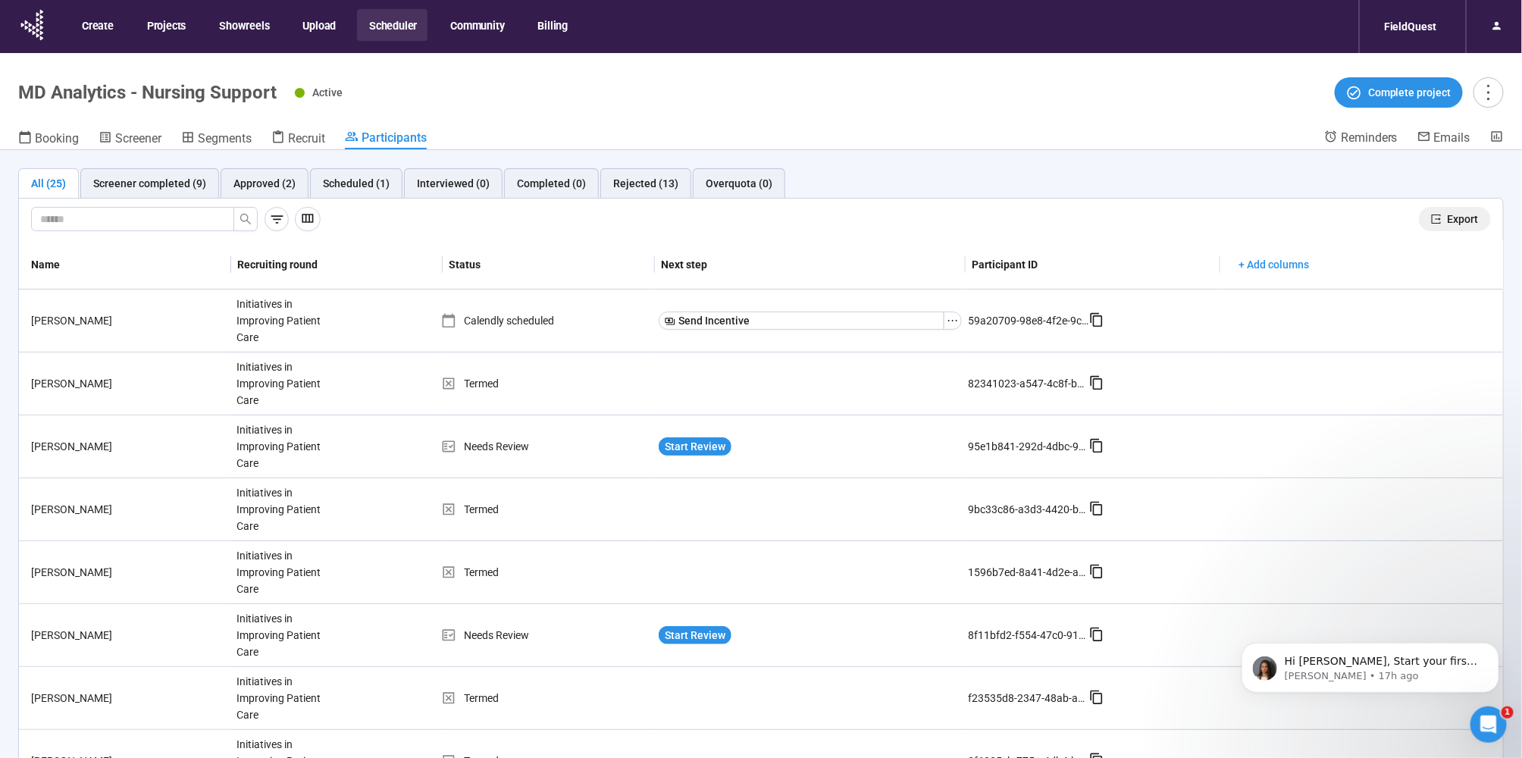
click at [1447, 211] on span "Export" at bounding box center [1462, 219] width 31 height 17
